Goal: Obtain resource: Obtain resource

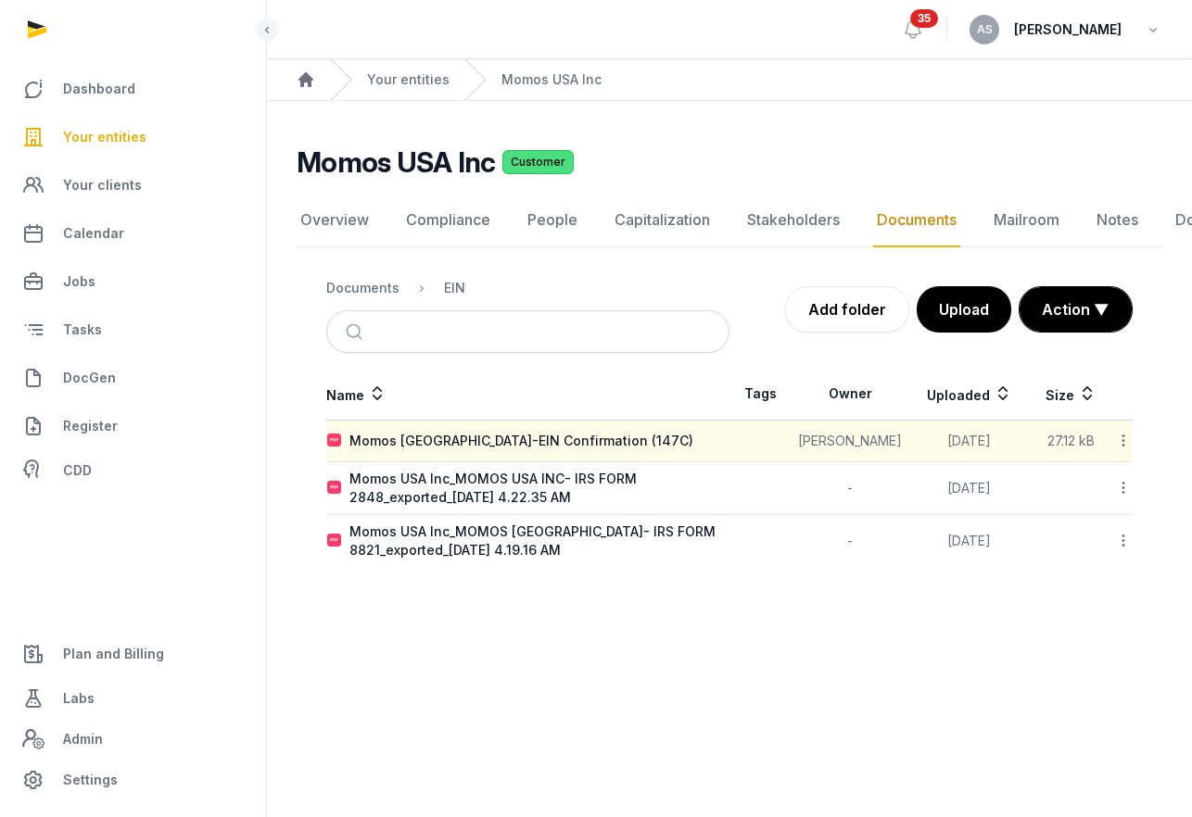
click at [128, 141] on span "Your entities" at bounding box center [104, 137] width 83 height 22
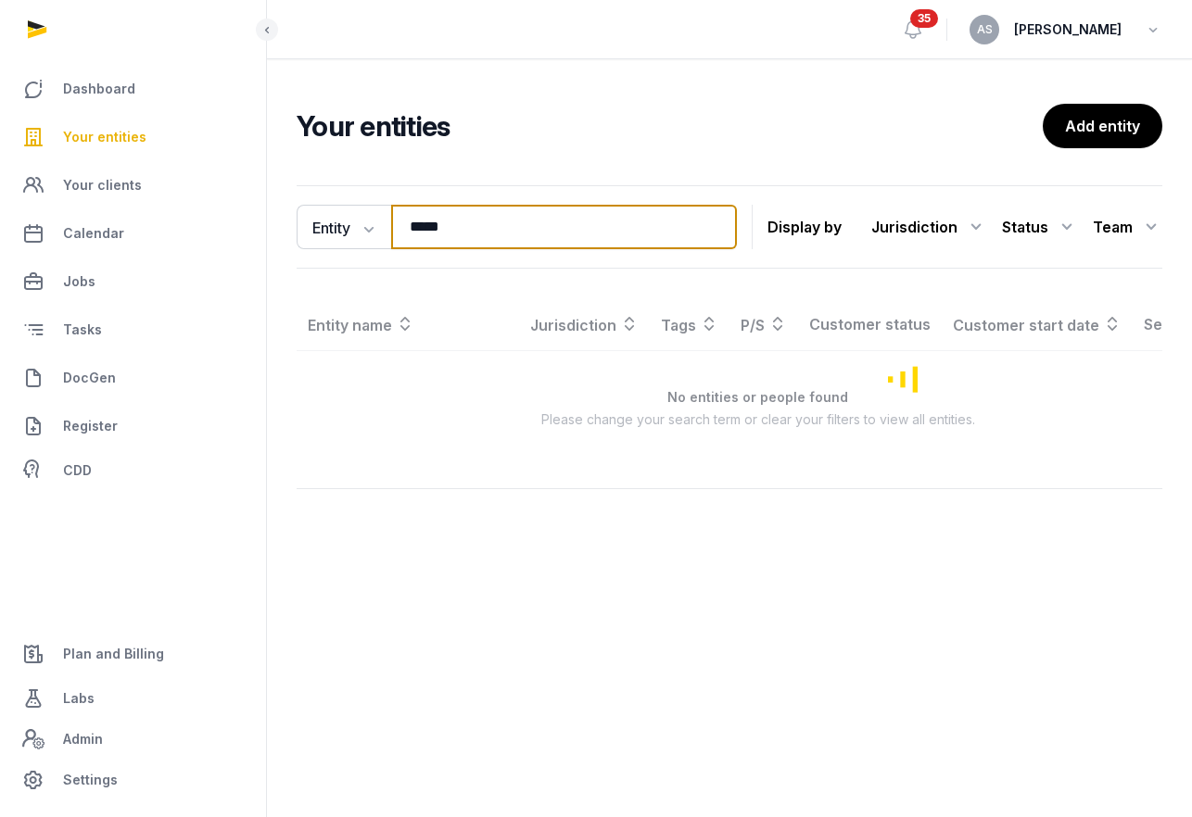
drag, startPoint x: 545, startPoint y: 222, endPoint x: 287, endPoint y: 209, distance: 257.9
click at [287, 217] on div "Entity Entity People Tags Services ***** Search Display by Jurisdiction All jur…" at bounding box center [729, 352] width 925 height 348
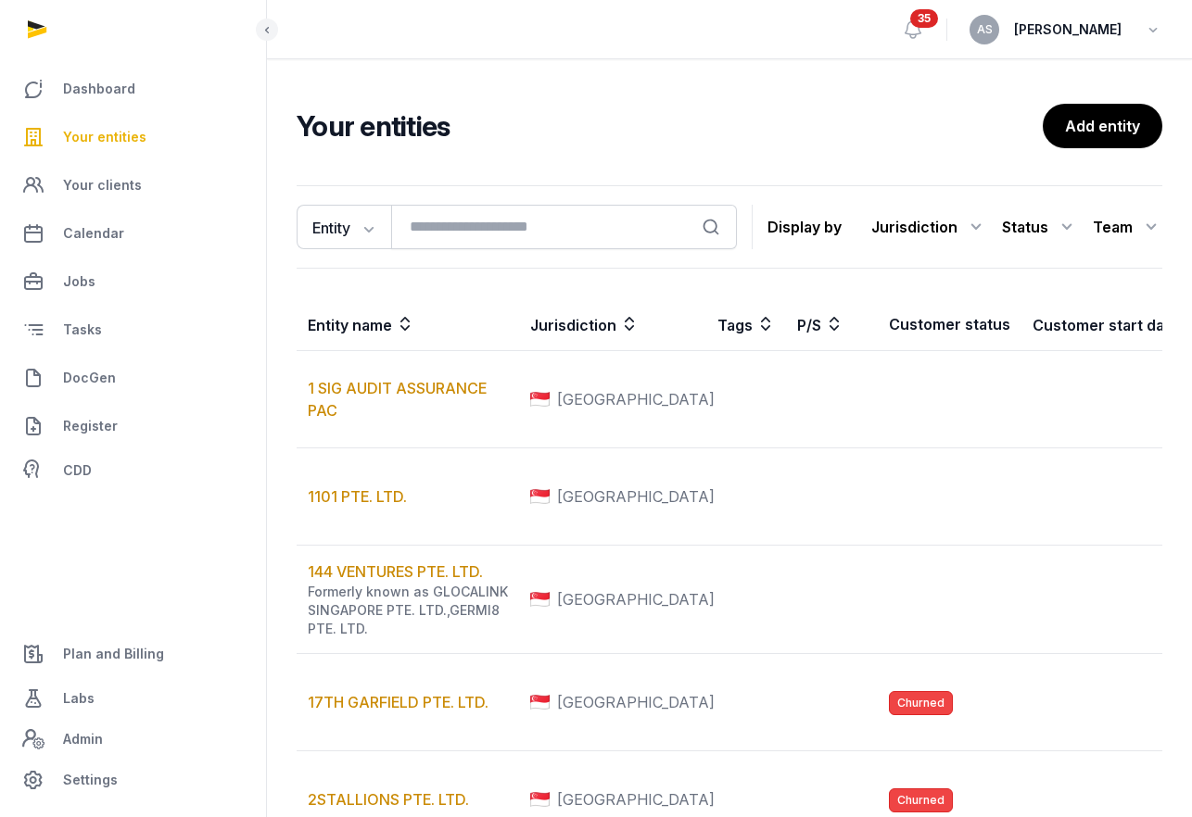
click at [437, 224] on input "search" at bounding box center [564, 227] width 346 height 44
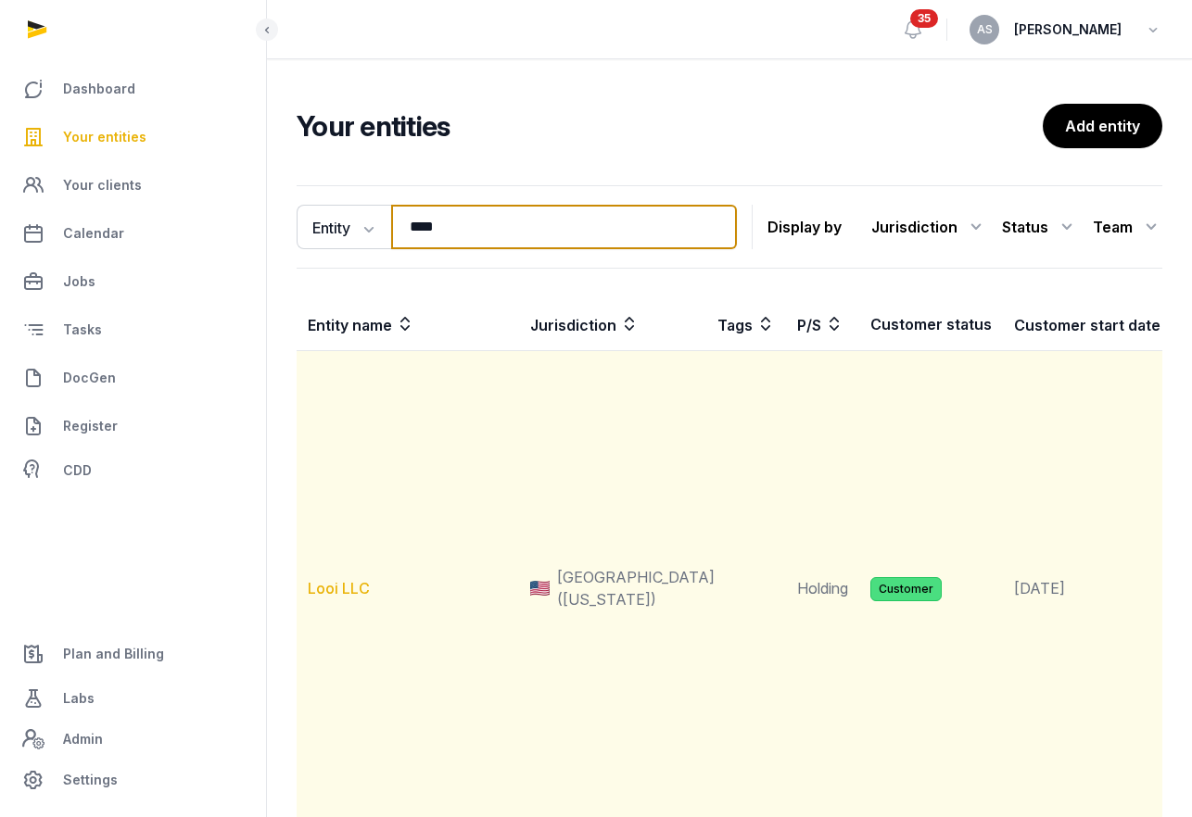
type input "****"
click at [341, 583] on link "Looi LLC" at bounding box center [339, 588] width 62 height 19
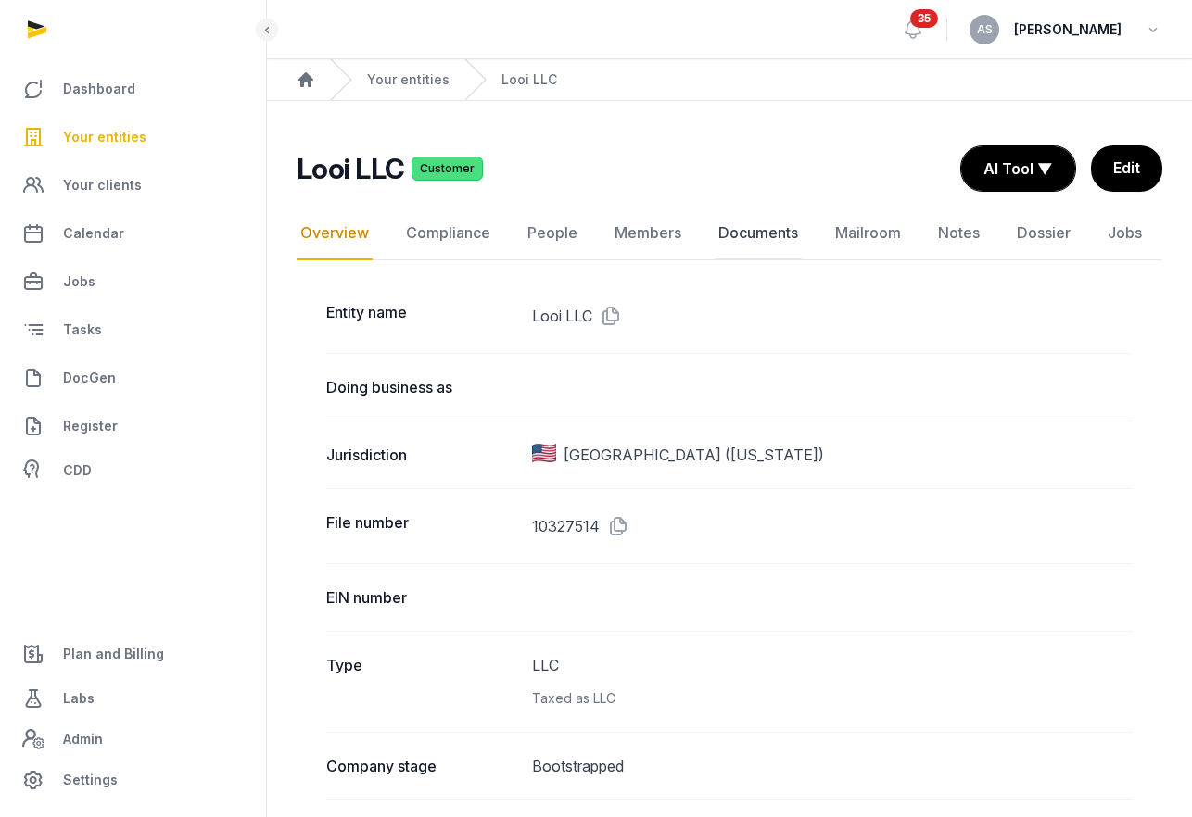
click at [737, 225] on link "Documents" at bounding box center [757, 234] width 87 height 54
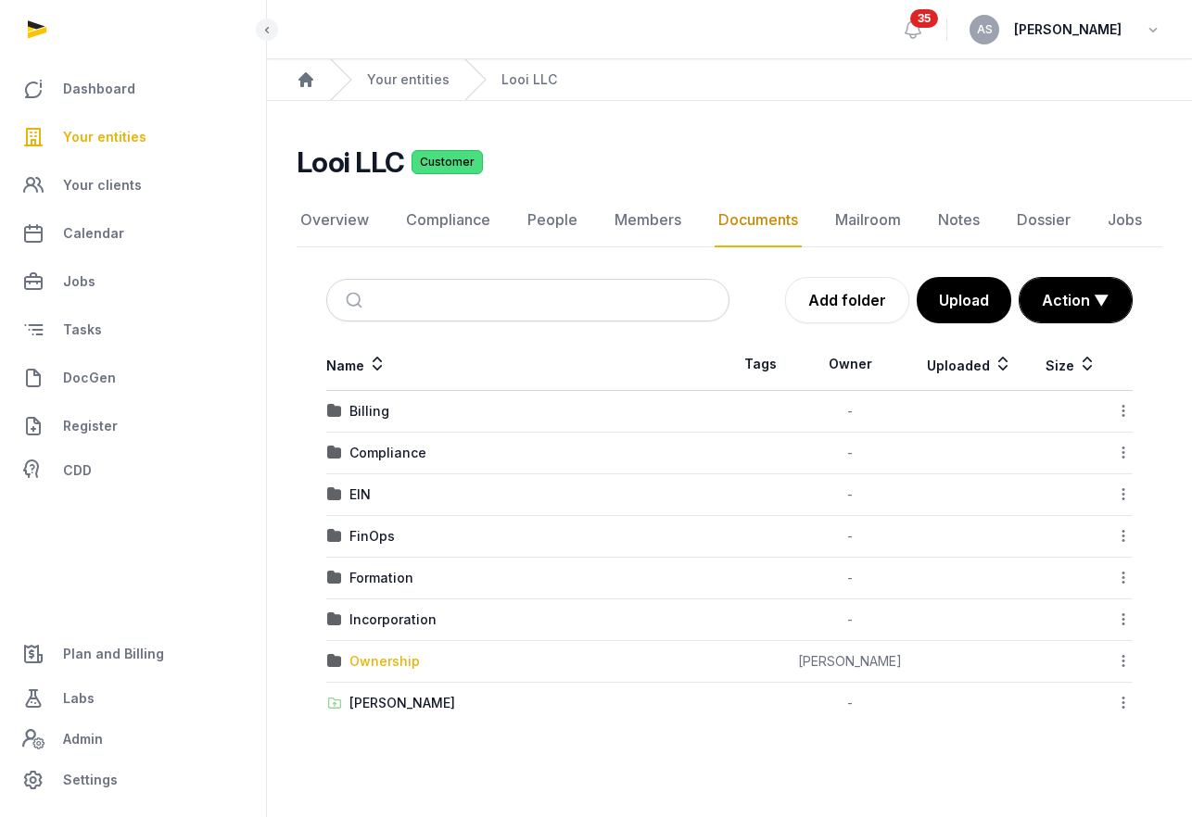
click at [383, 661] on div "Ownership" at bounding box center [384, 661] width 70 height 19
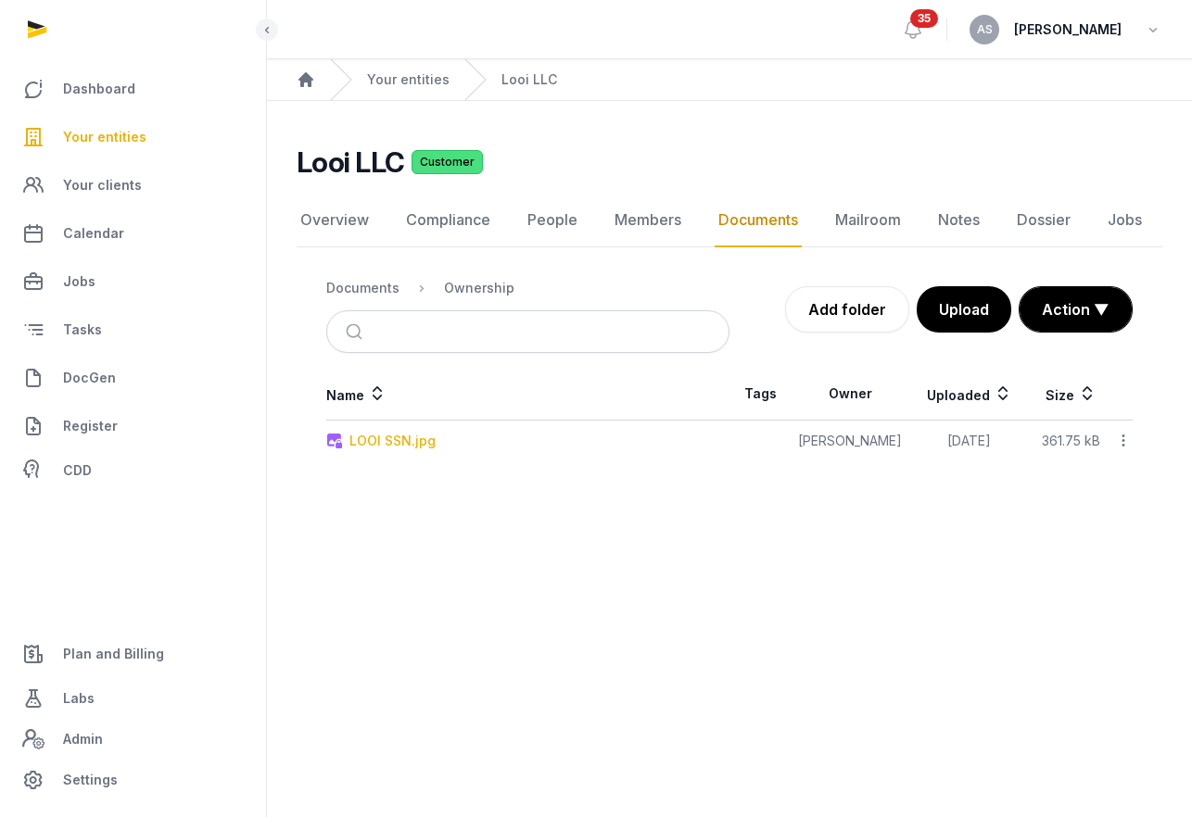
click at [389, 441] on div "LOOI SSN.jpg" at bounding box center [392, 441] width 86 height 19
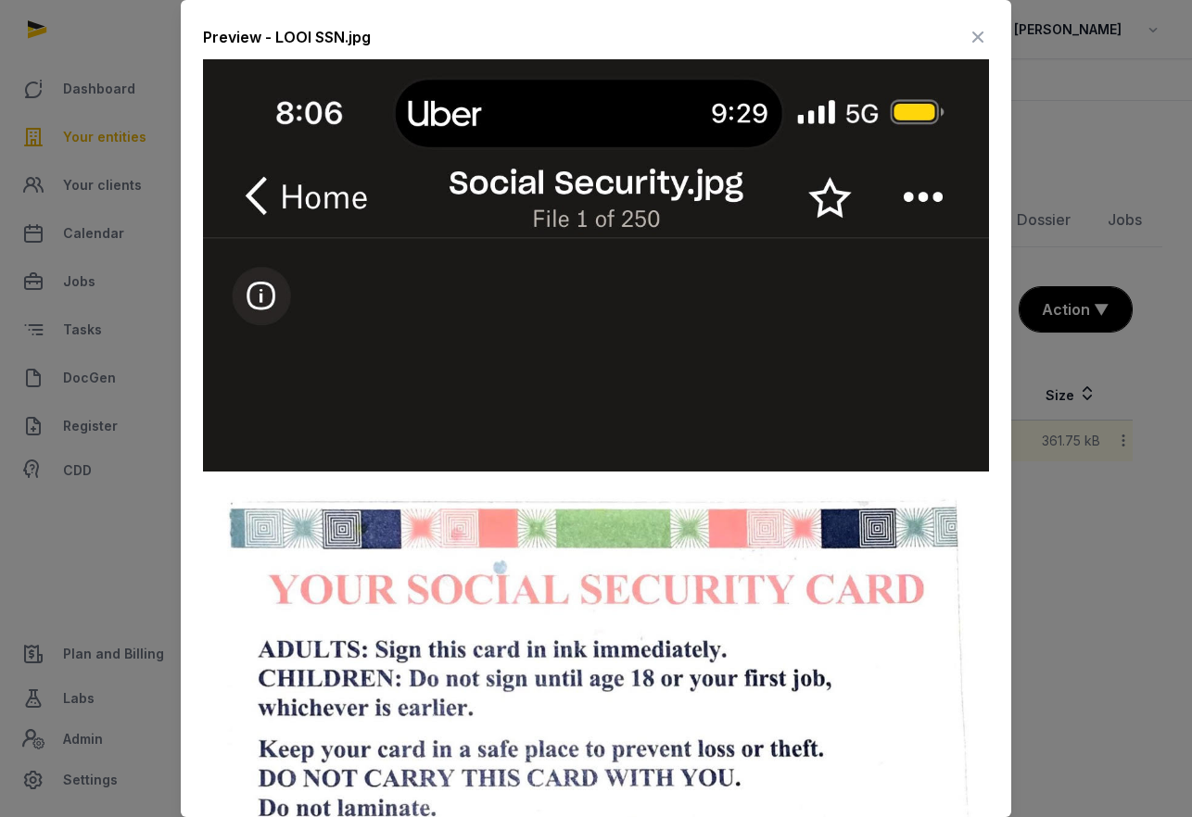
click at [978, 35] on icon at bounding box center [978, 37] width 22 height 30
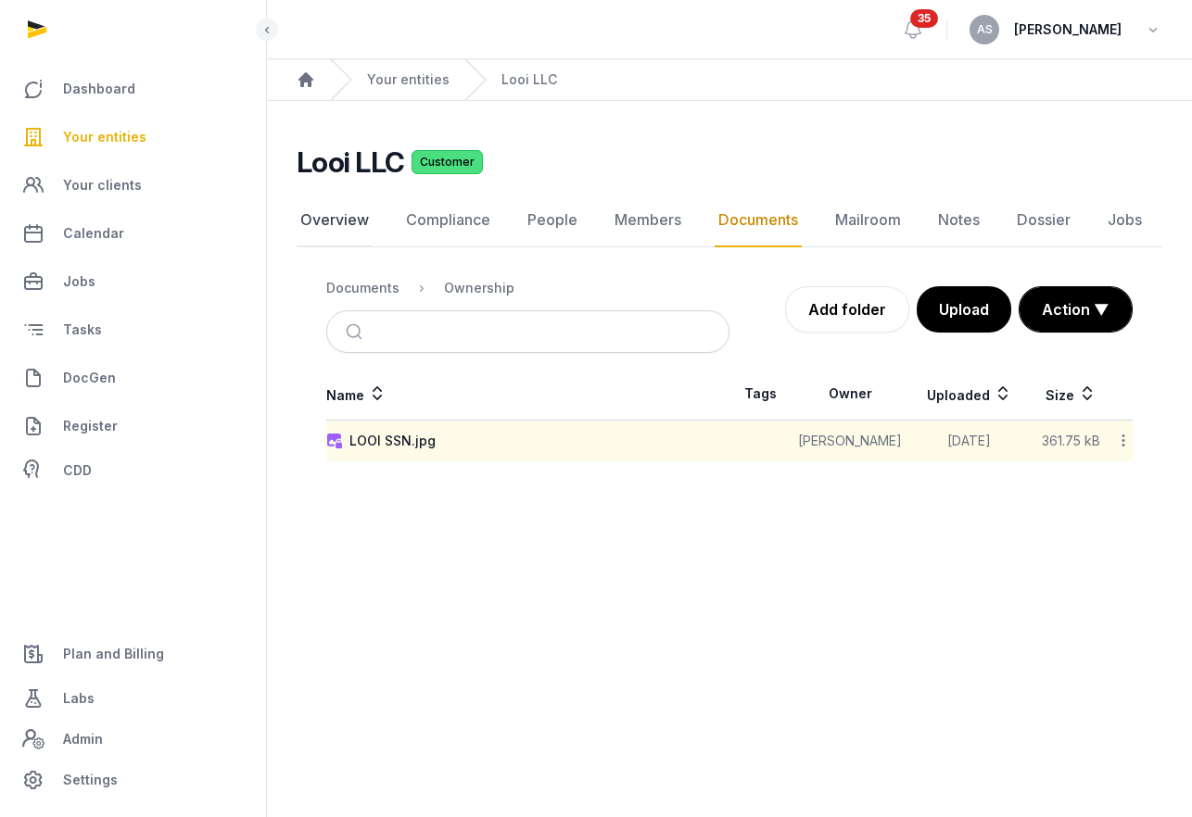
click at [325, 226] on link "Overview" at bounding box center [335, 221] width 76 height 54
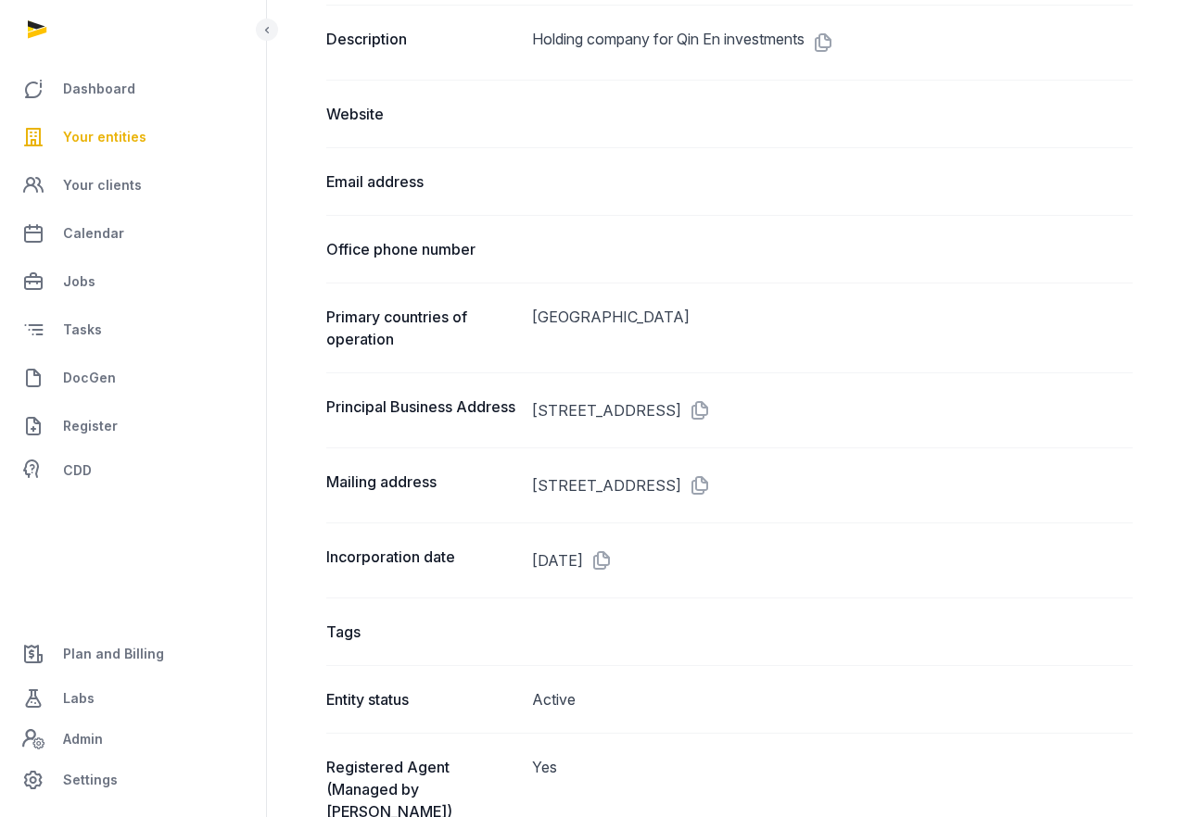
scroll to position [978, 0]
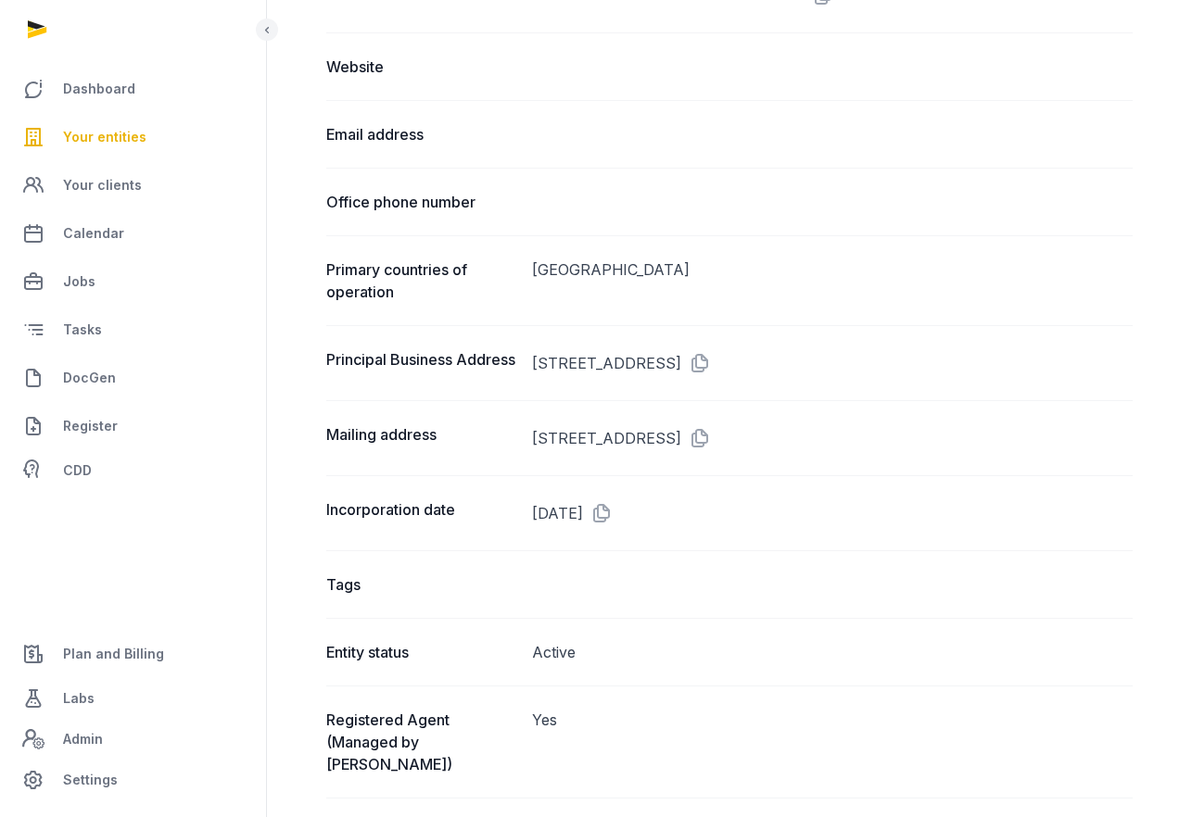
drag, startPoint x: 765, startPoint y: 372, endPoint x: 526, endPoint y: 373, distance: 239.1
click at [526, 374] on div "Principal Business Address 800 N KING ST SUITE 304 #3540, WILMINGTON, DE, 19801" at bounding box center [729, 362] width 806 height 75
copy dd "800 N KING ST SUITE 304 #3540"
click at [932, 359] on dd "800 N KING ST SUITE 304 #3540, WILMINGTON, DE, 19801" at bounding box center [832, 363] width 601 height 30
drag, startPoint x: 952, startPoint y: 367, endPoint x: 909, endPoint y: 373, distance: 43.0
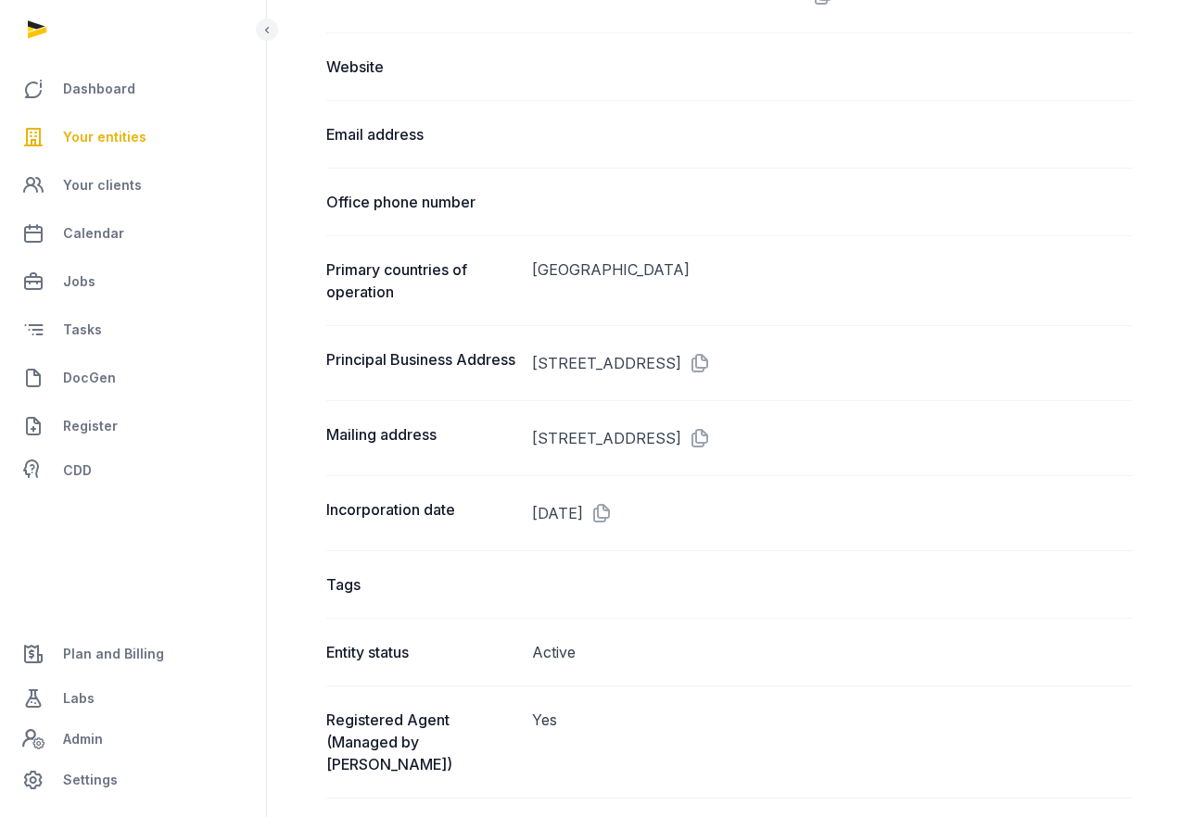
click at [909, 373] on dd "800 N KING ST SUITE 304 #3540, WILMINGTON, DE, 19801" at bounding box center [832, 363] width 601 height 30
copy dd "19801"
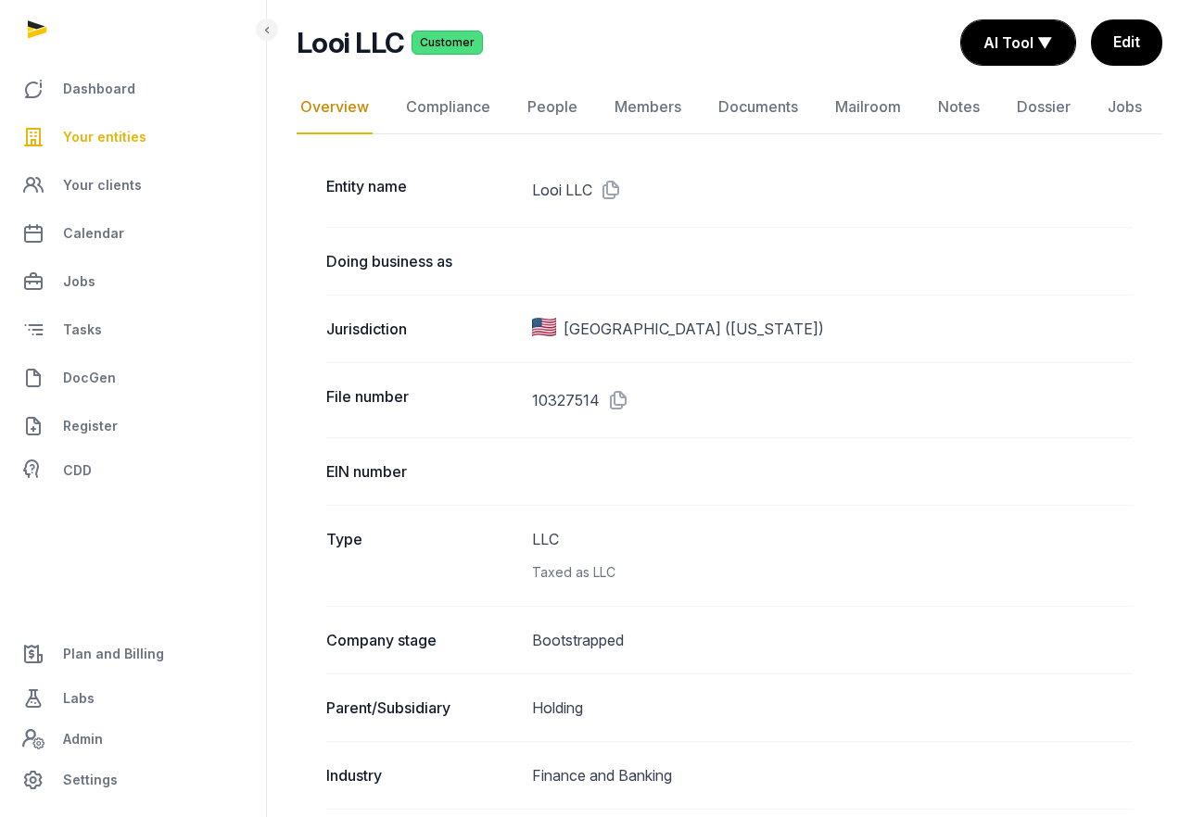
scroll to position [117, 0]
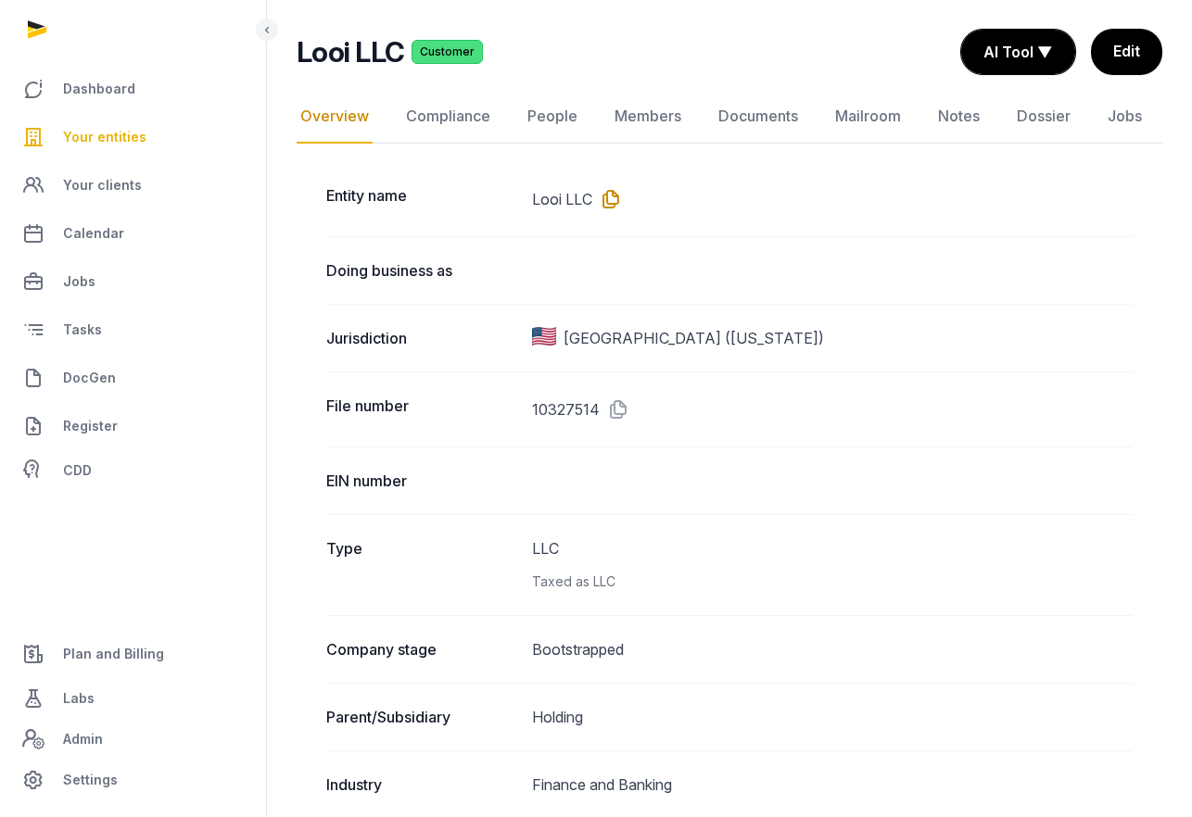
click at [605, 195] on icon at bounding box center [607, 199] width 30 height 30
click at [743, 109] on link "Documents" at bounding box center [757, 117] width 87 height 54
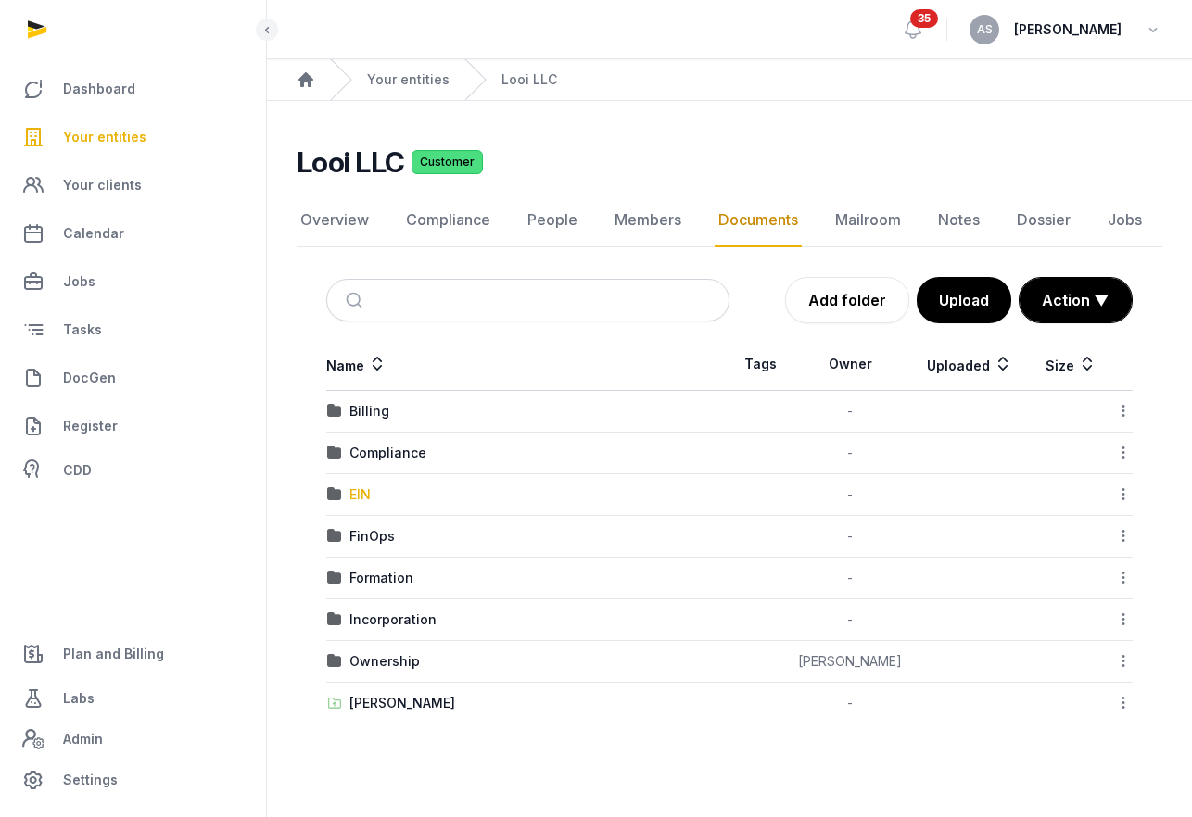
click at [367, 495] on div "EIN" at bounding box center [359, 495] width 21 height 19
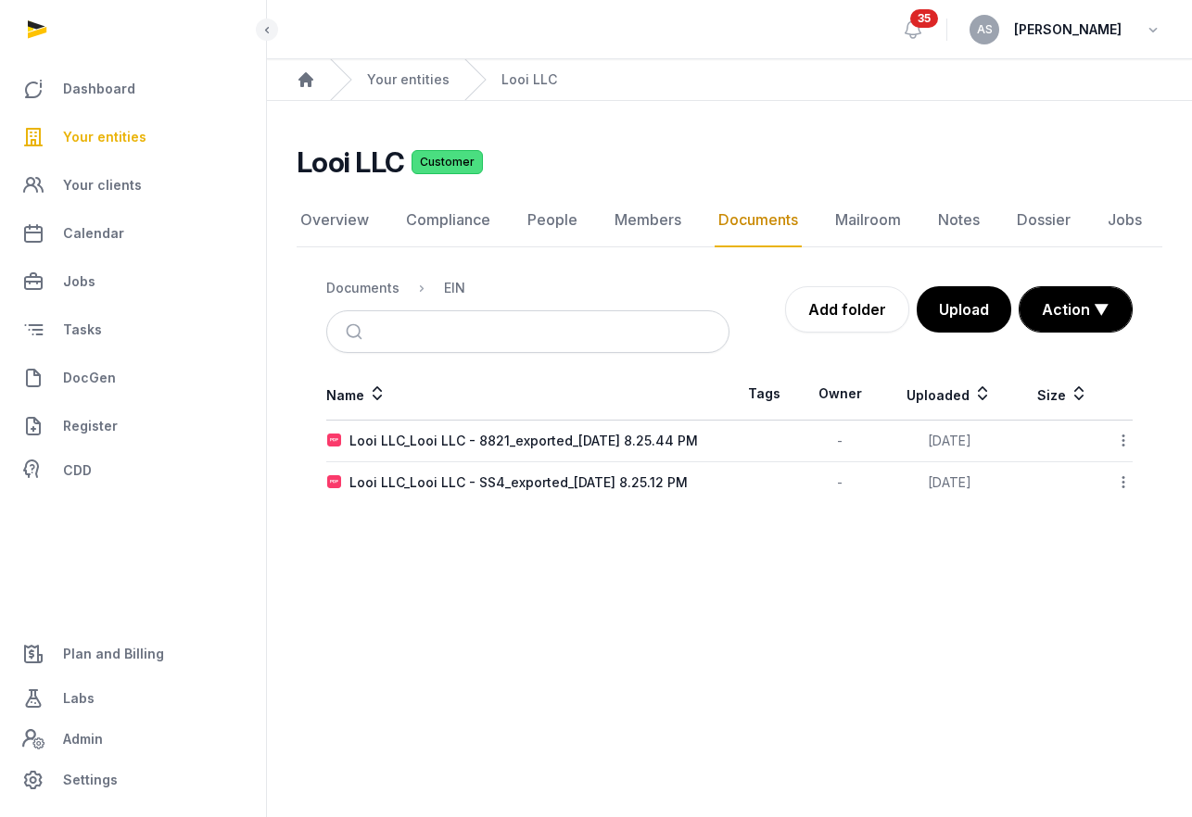
click at [452, 493] on td "Looi LLC_Looi LLC - SS4_exported_2025-09-16 8.25.12 PM" at bounding box center [527, 483] width 403 height 42
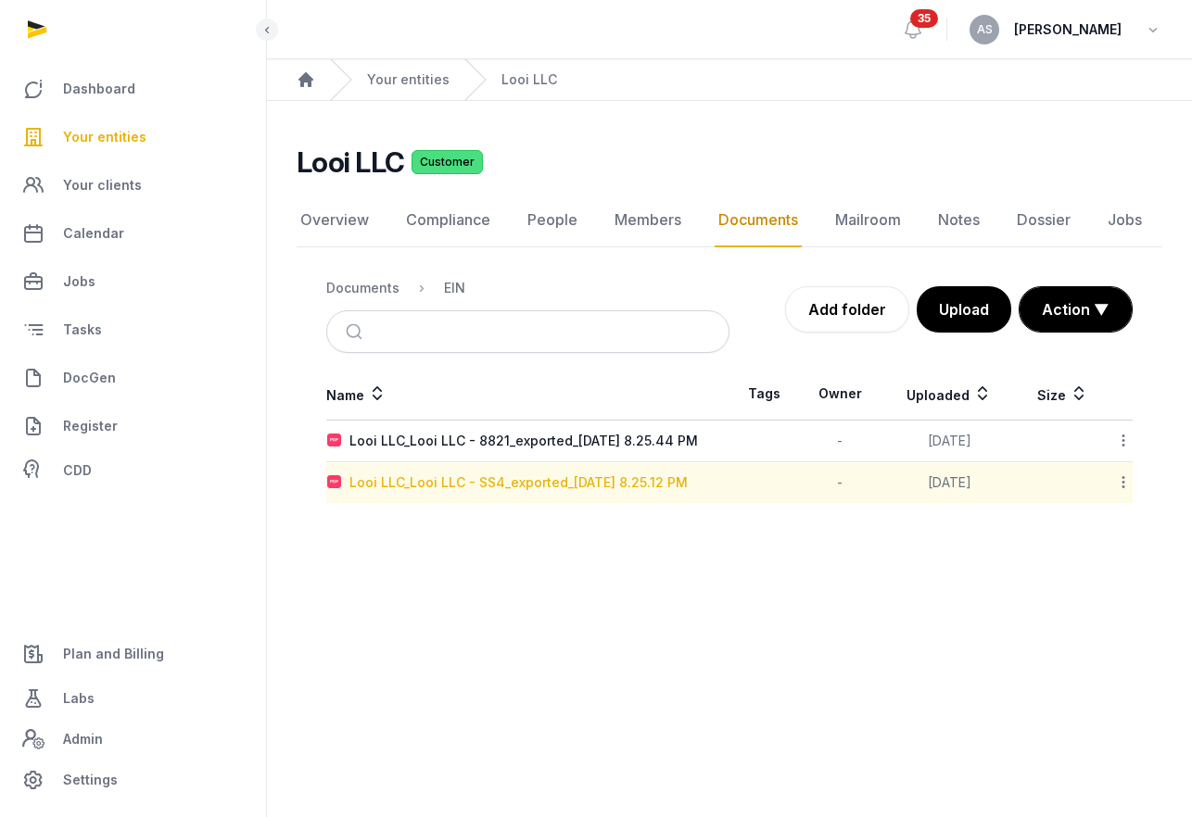
click at [452, 481] on div "Looi LLC_Looi LLC - SS4_exported_2025-09-16 8.25.12 PM" at bounding box center [518, 483] width 338 height 19
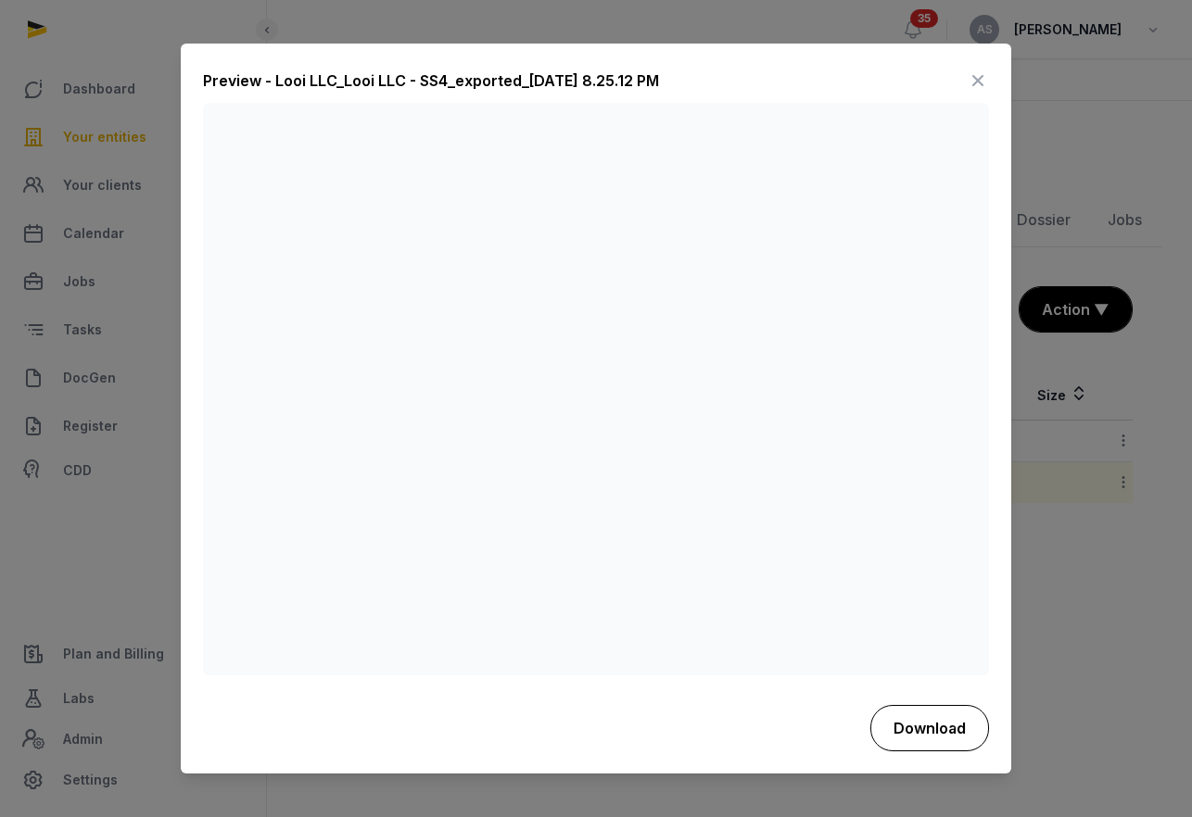
click at [911, 718] on button "Download" at bounding box center [929, 728] width 119 height 46
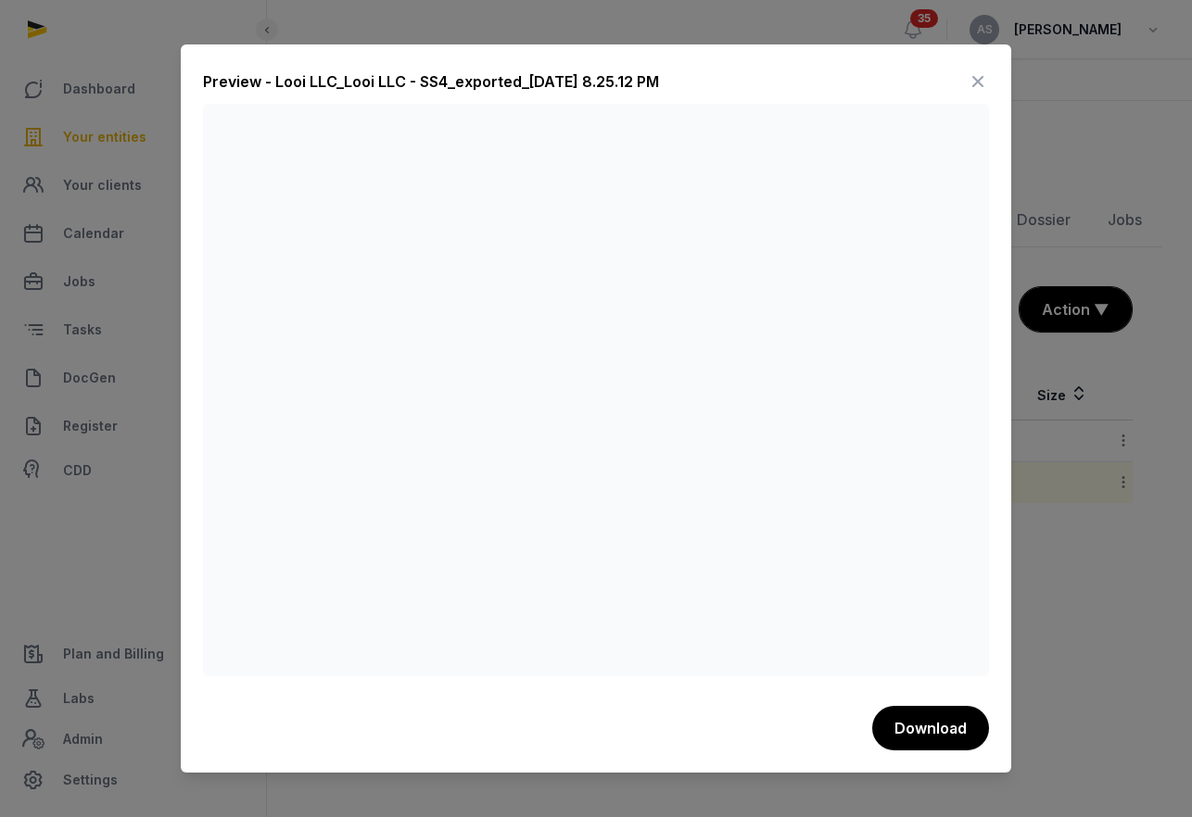
click at [630, 74] on div "Preview - Looi LLC_Looi LLC - SS4_exported_2025-09-16 8.25.12 PM" at bounding box center [431, 81] width 456 height 22
click at [978, 87] on icon at bounding box center [978, 82] width 22 height 30
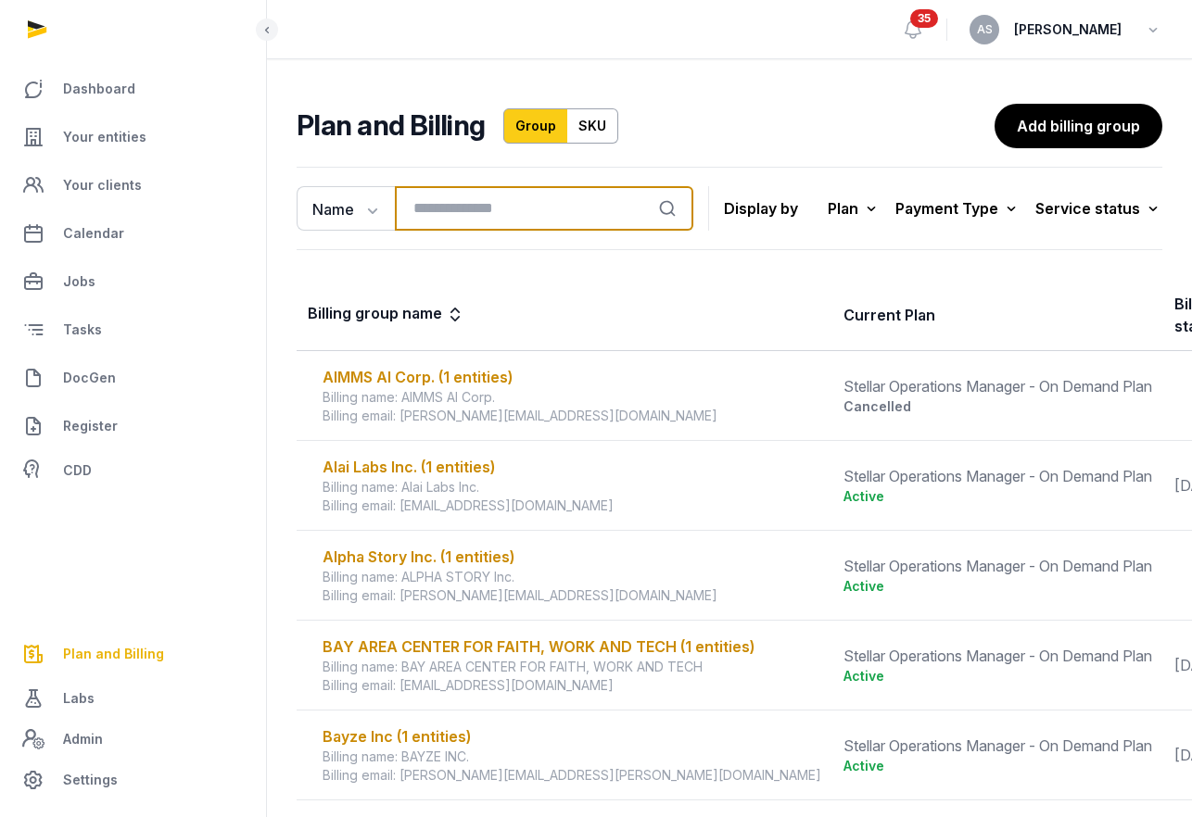
click at [461, 209] on input "search" at bounding box center [544, 208] width 298 height 44
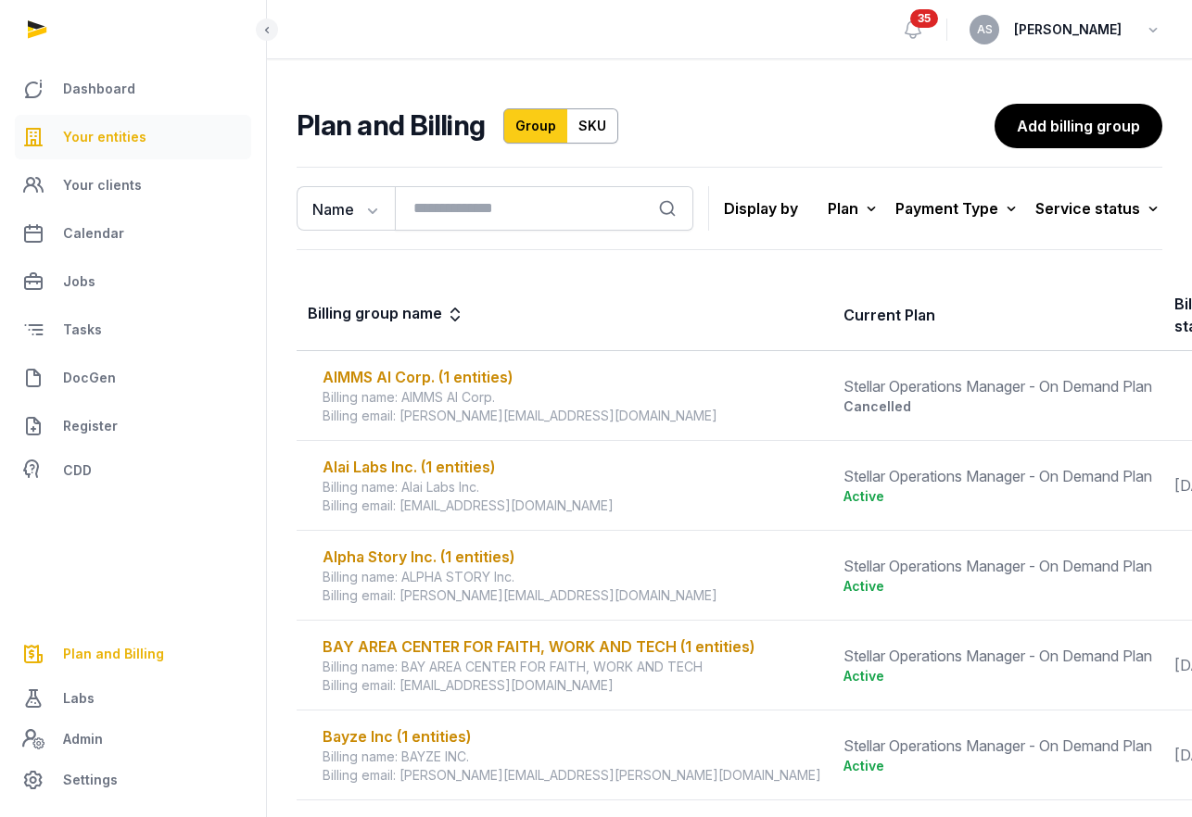
click at [93, 140] on span "Your entities" at bounding box center [104, 137] width 83 height 22
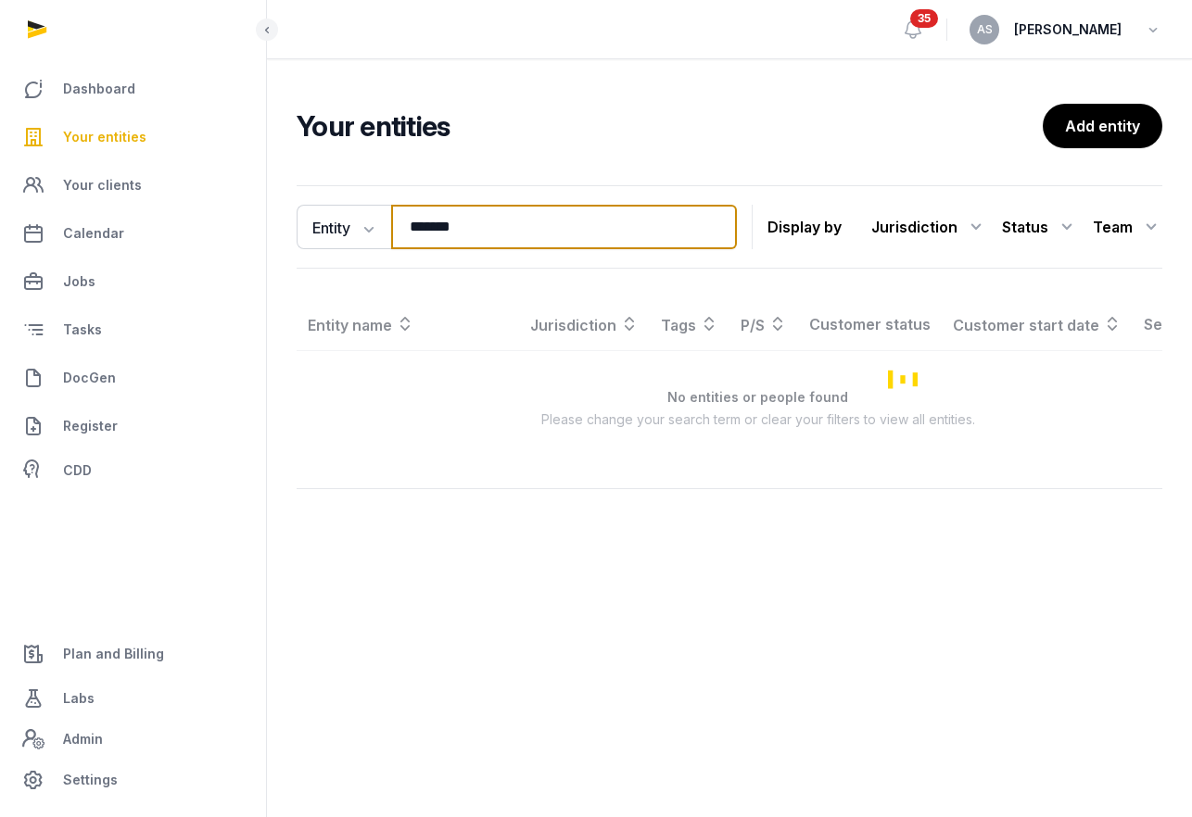
click at [506, 230] on input "*******" at bounding box center [564, 227] width 346 height 44
drag, startPoint x: 495, startPoint y: 230, endPoint x: 375, endPoint y: 224, distance: 119.7
click at [375, 224] on div "Entity Entity People Tags Services ******* Search" at bounding box center [517, 227] width 440 height 44
type input "****"
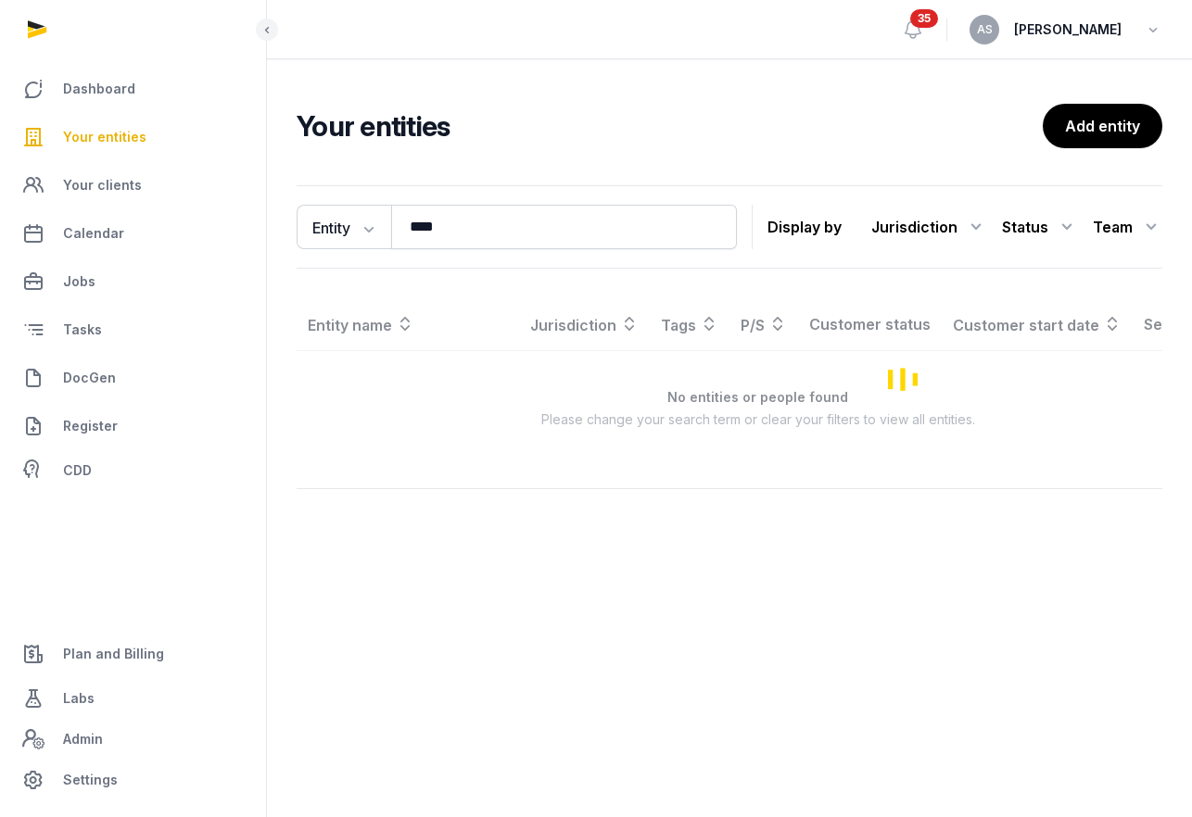
click at [141, 127] on link "Your entities" at bounding box center [133, 137] width 236 height 44
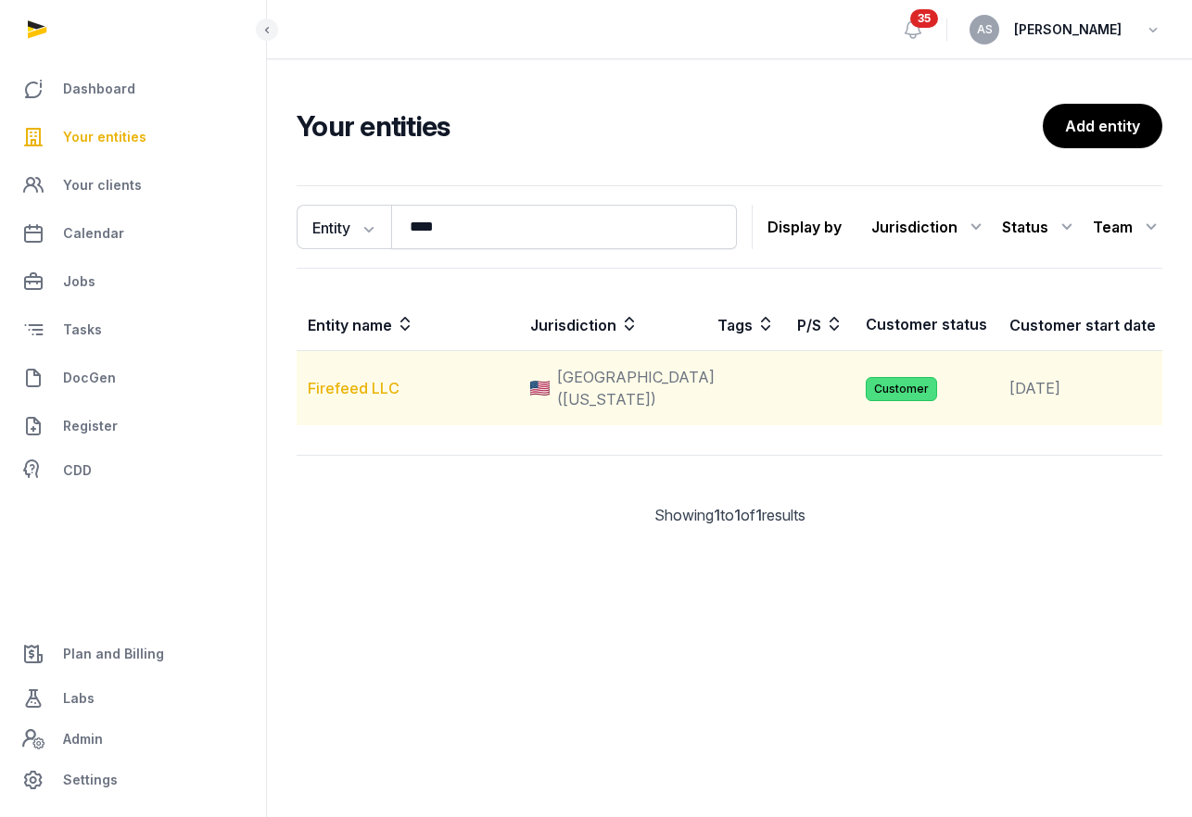
click at [325, 398] on link "Firefeed LLC" at bounding box center [354, 388] width 92 height 19
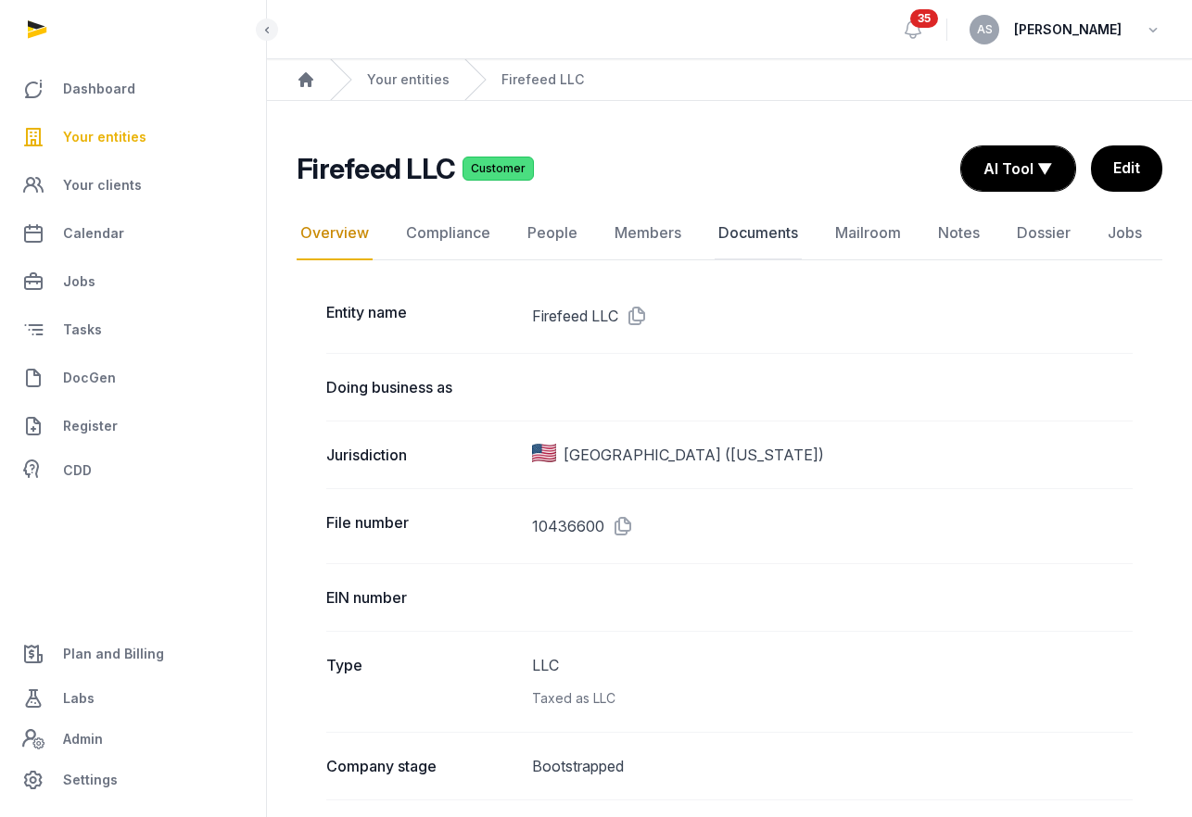
click at [743, 244] on link "Documents" at bounding box center [757, 234] width 87 height 54
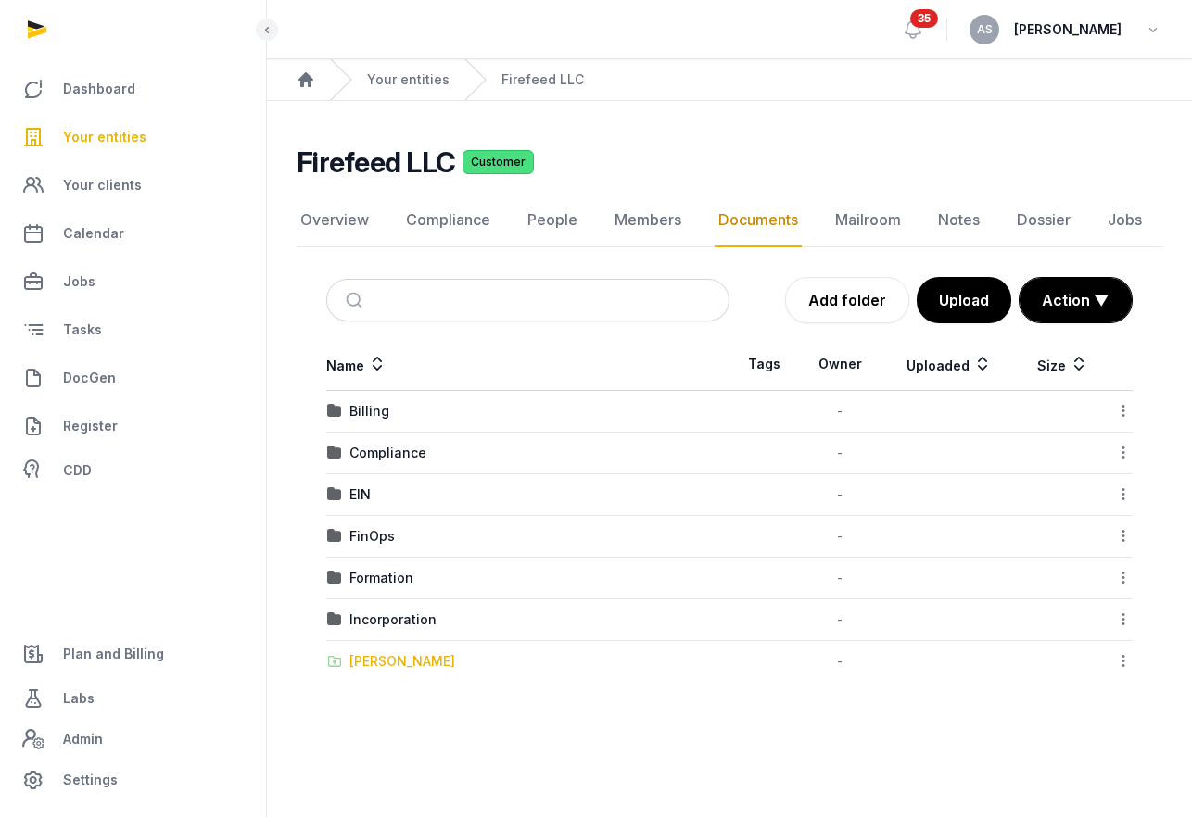
click at [375, 653] on div "[PERSON_NAME]" at bounding box center [402, 661] width 106 height 19
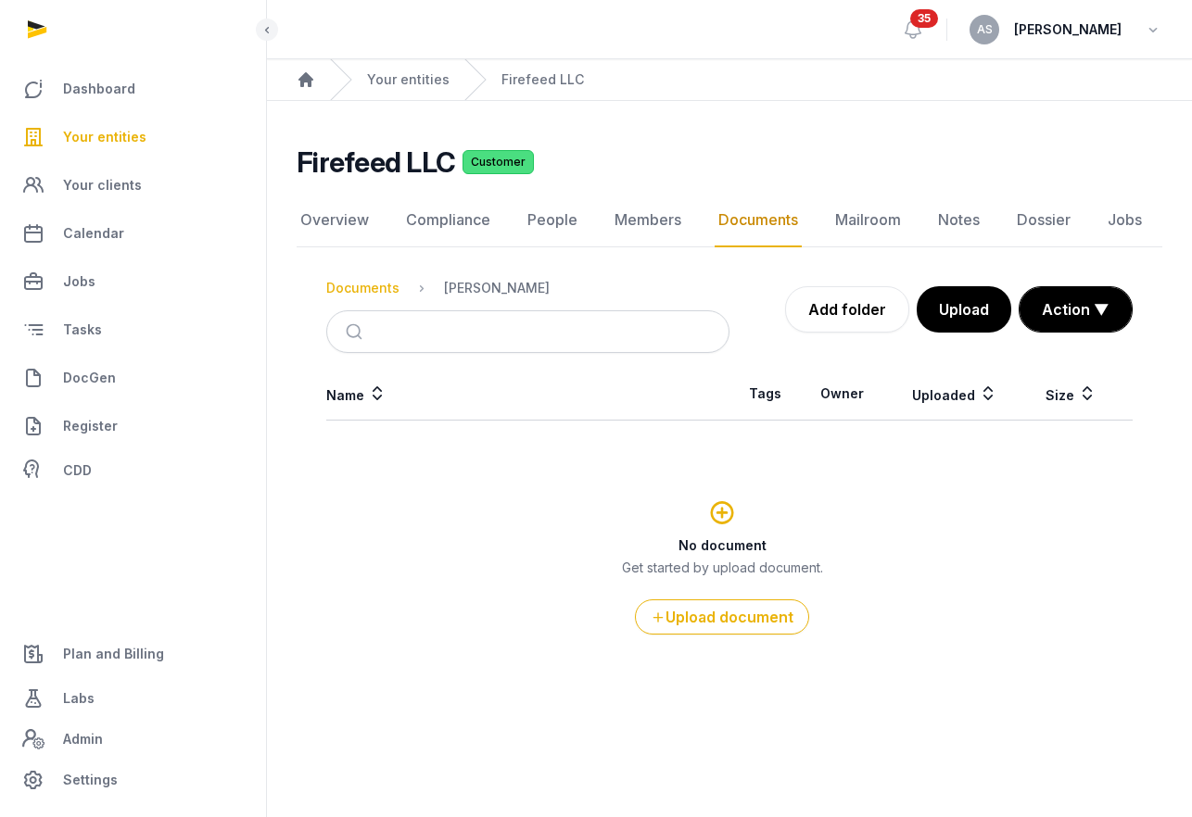
click at [357, 291] on div "Documents" at bounding box center [362, 288] width 73 height 19
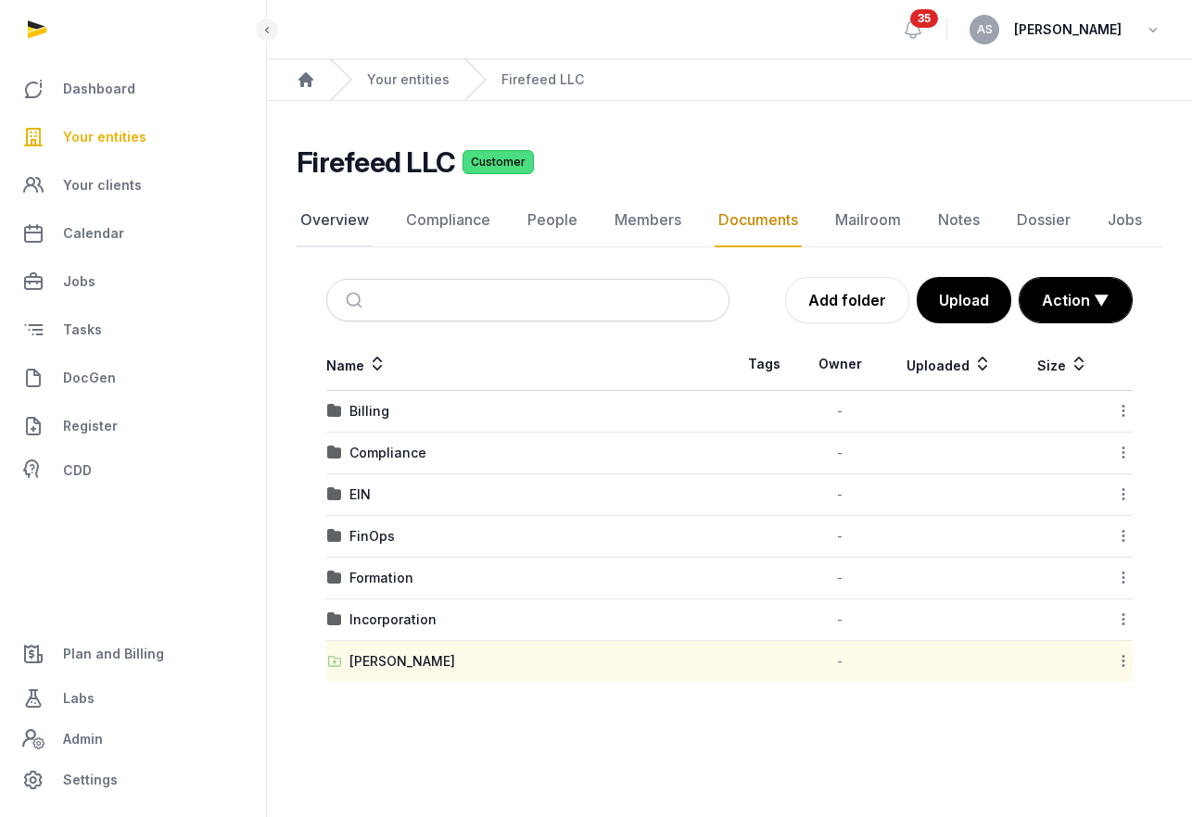
click at [357, 221] on link "Overview" at bounding box center [335, 221] width 76 height 54
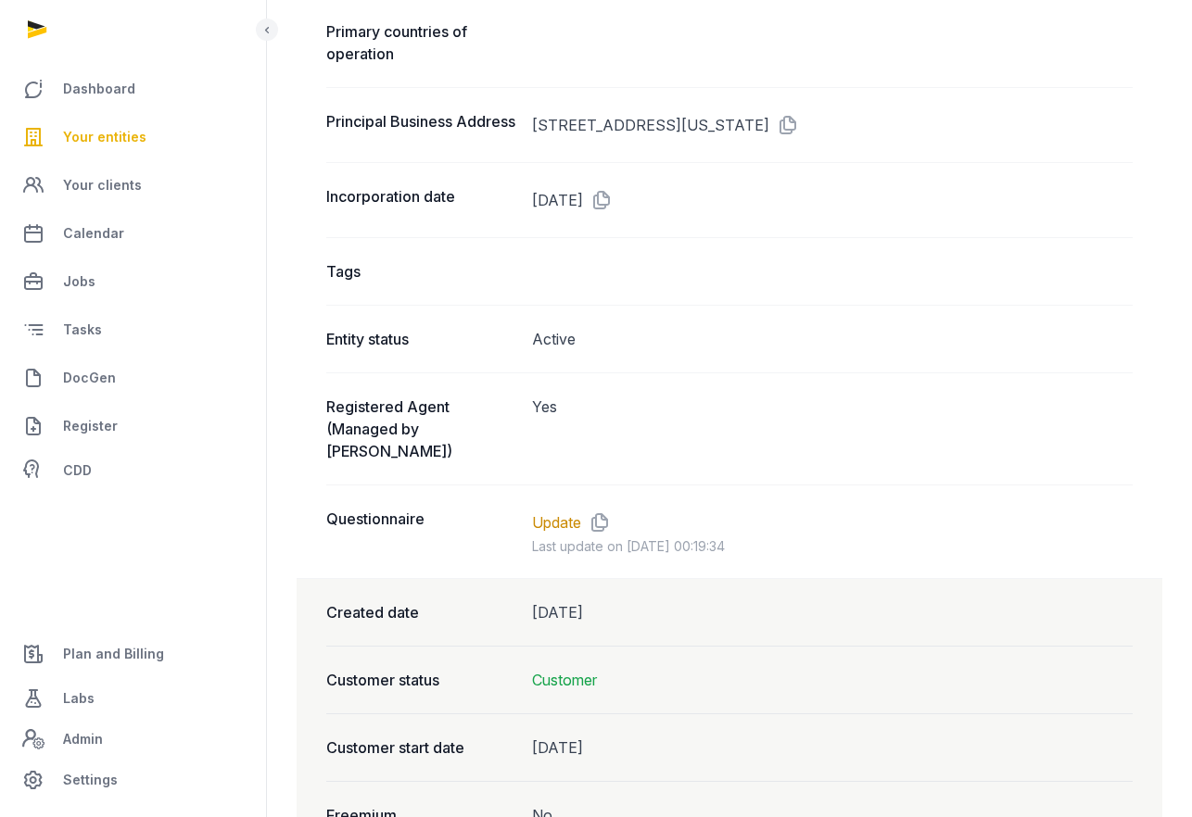
scroll to position [1427, 0]
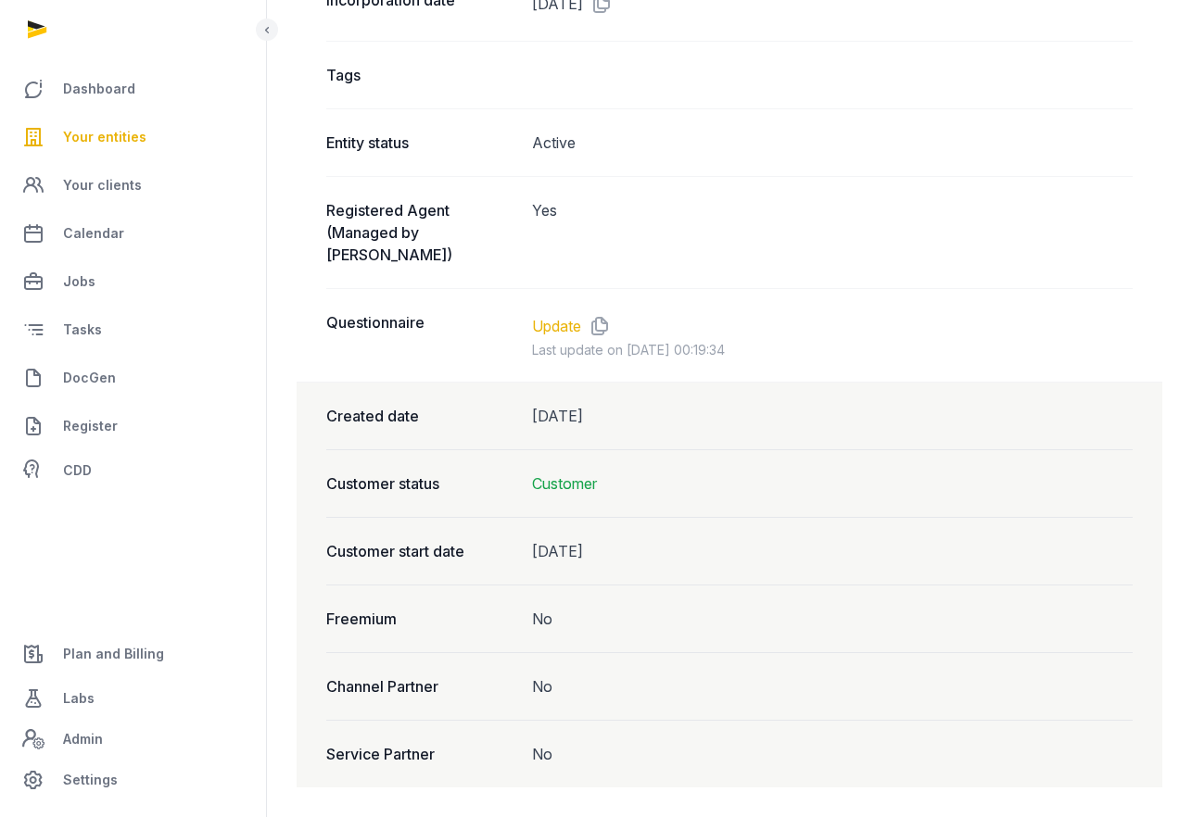
click at [555, 319] on link "Update" at bounding box center [556, 326] width 49 height 22
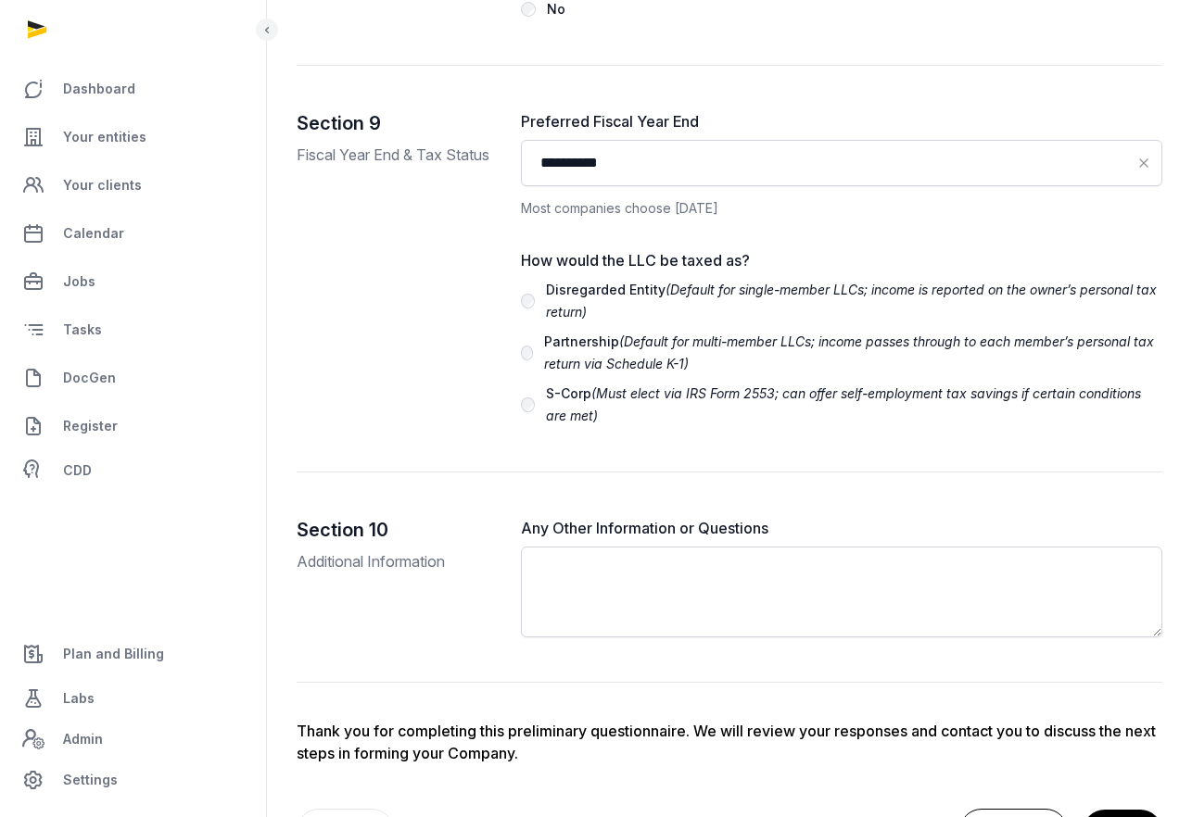
scroll to position [4644, 0]
